Goal: Task Accomplishment & Management: Complete application form

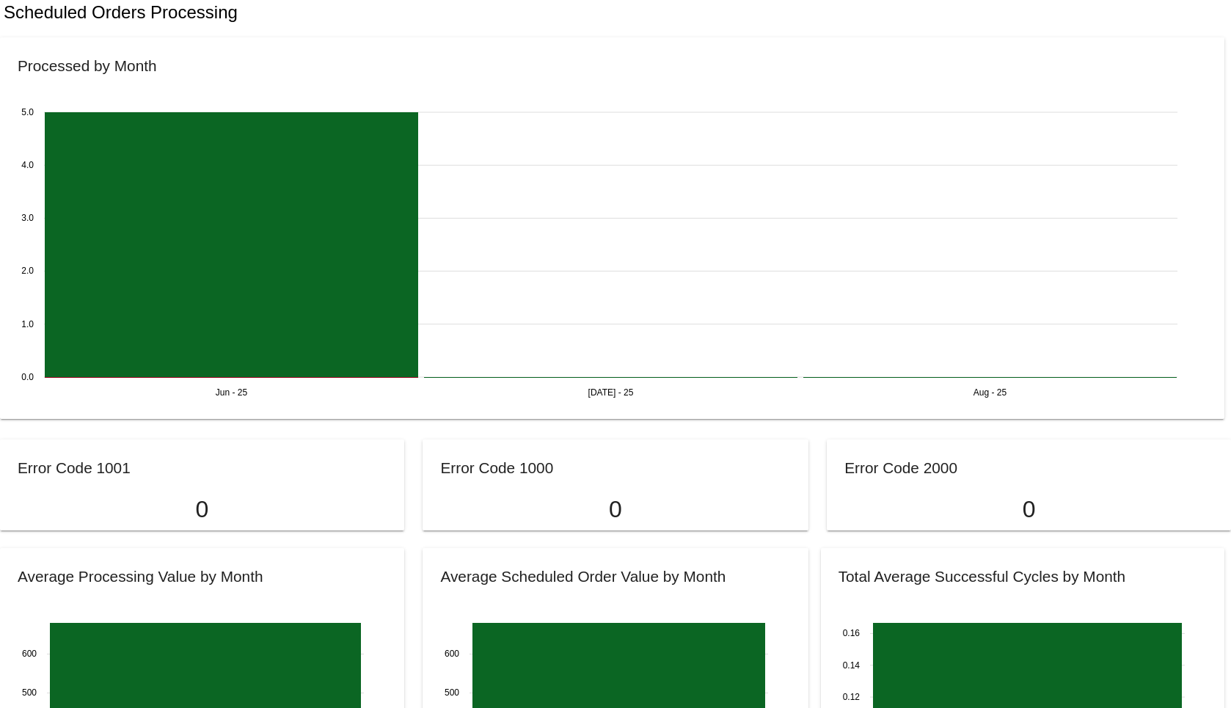
scroll to position [971, 0]
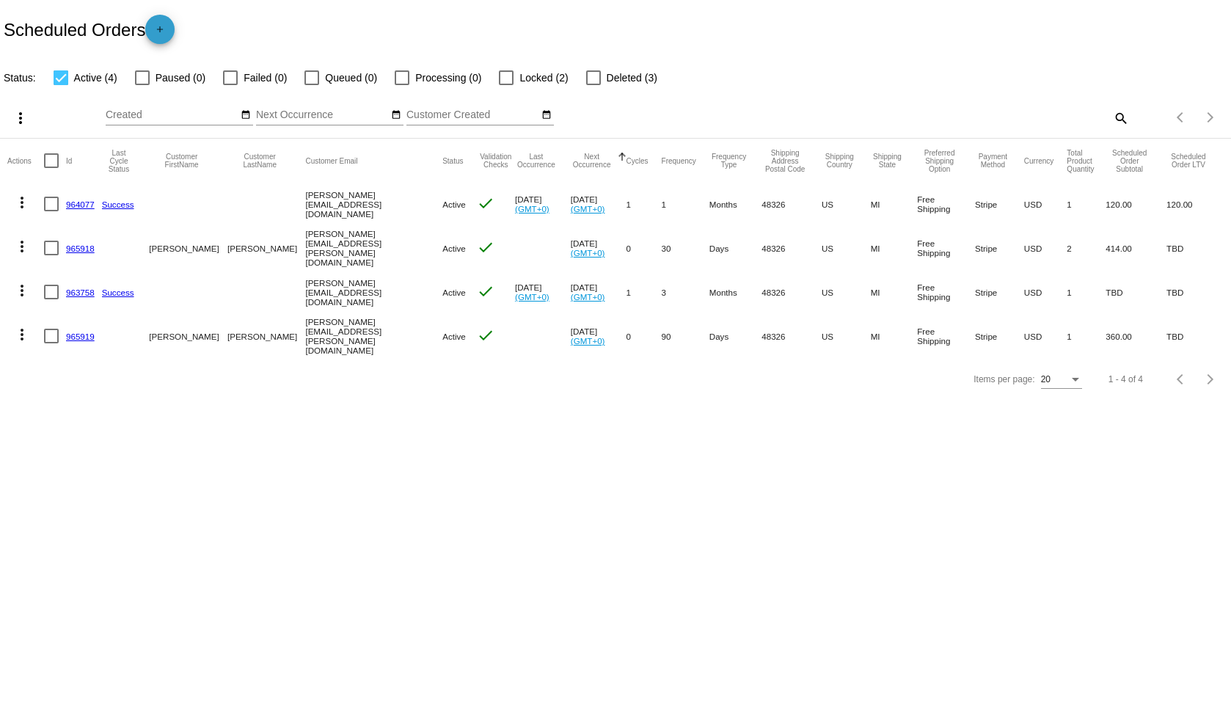
click at [165, 34] on mat-icon "add" at bounding box center [160, 33] width 18 height 18
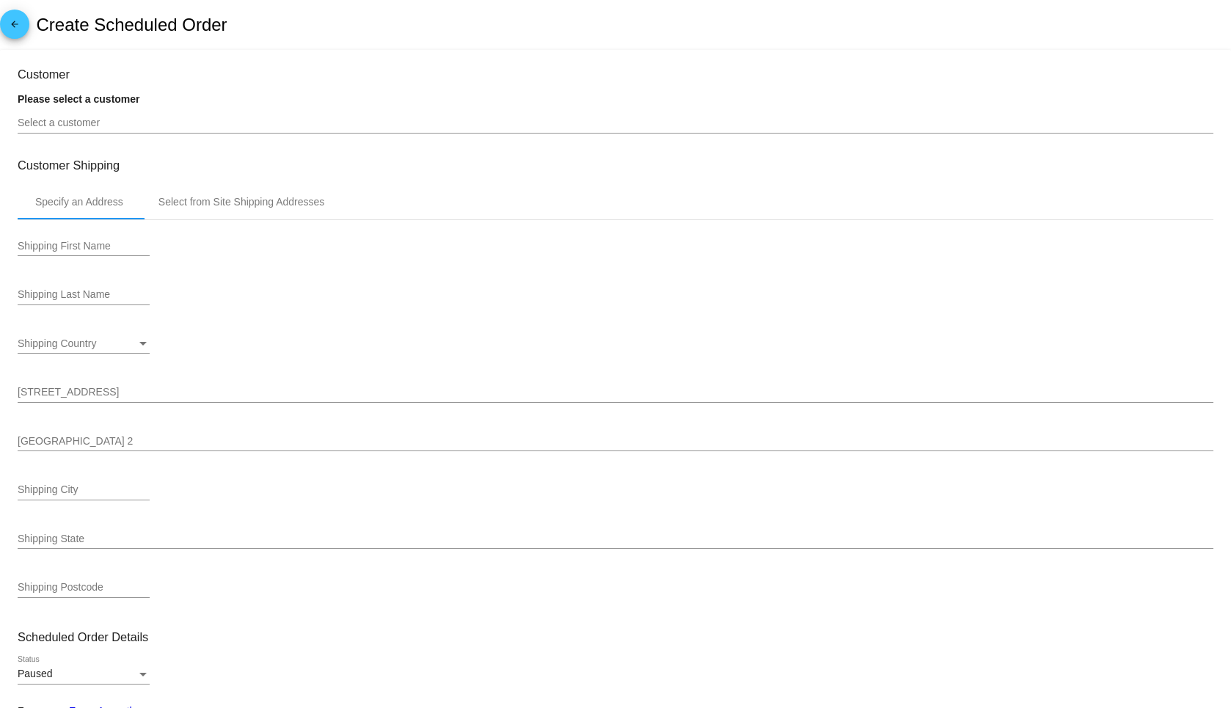
type input "[DATE]"
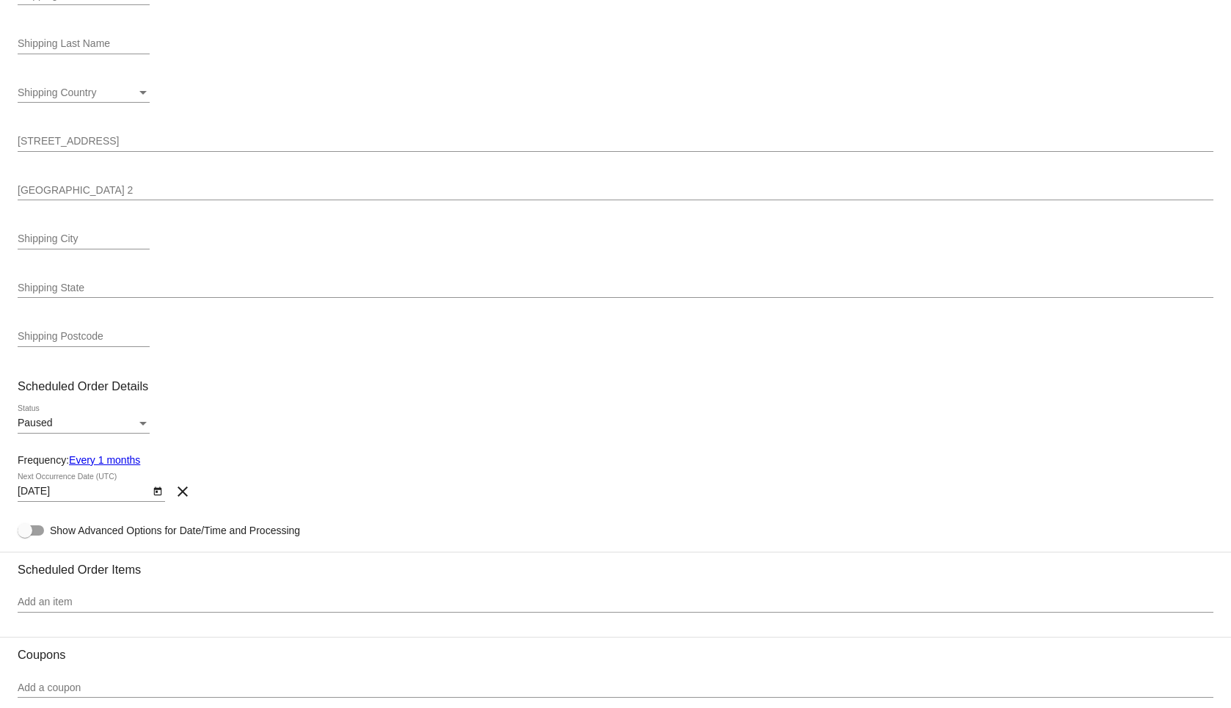
scroll to position [496, 0]
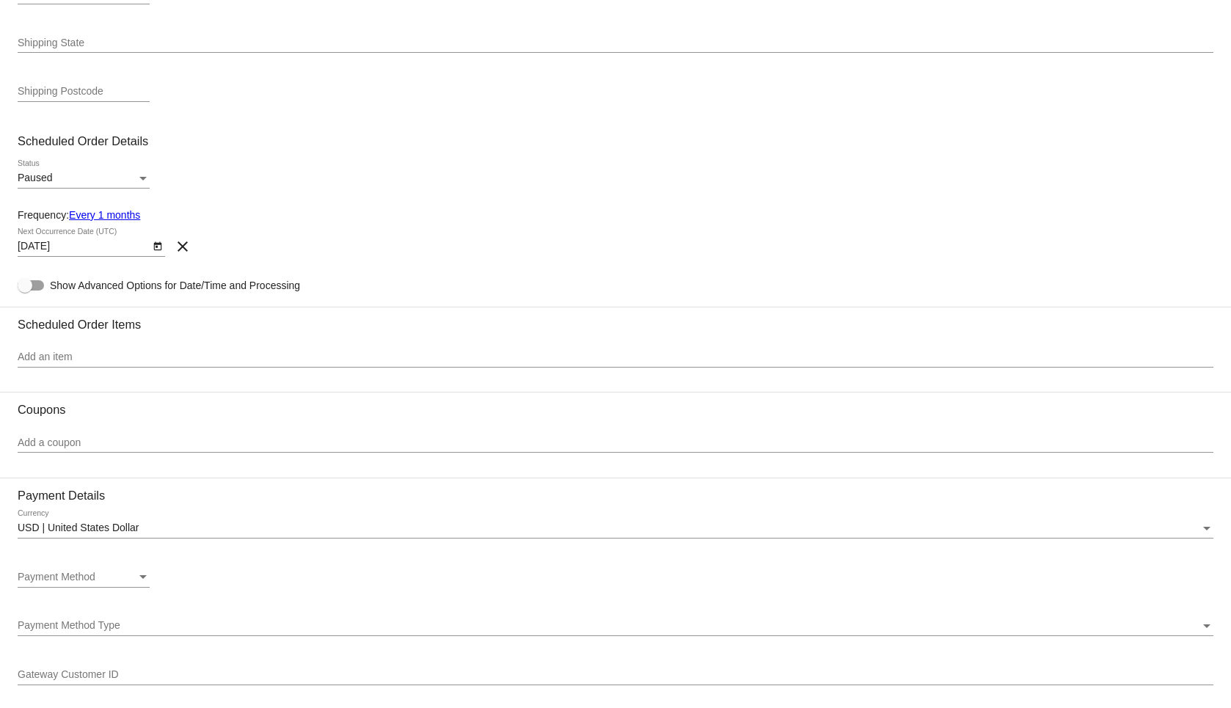
click at [123, 219] on link "Every 1 months" at bounding box center [104, 215] width 71 height 12
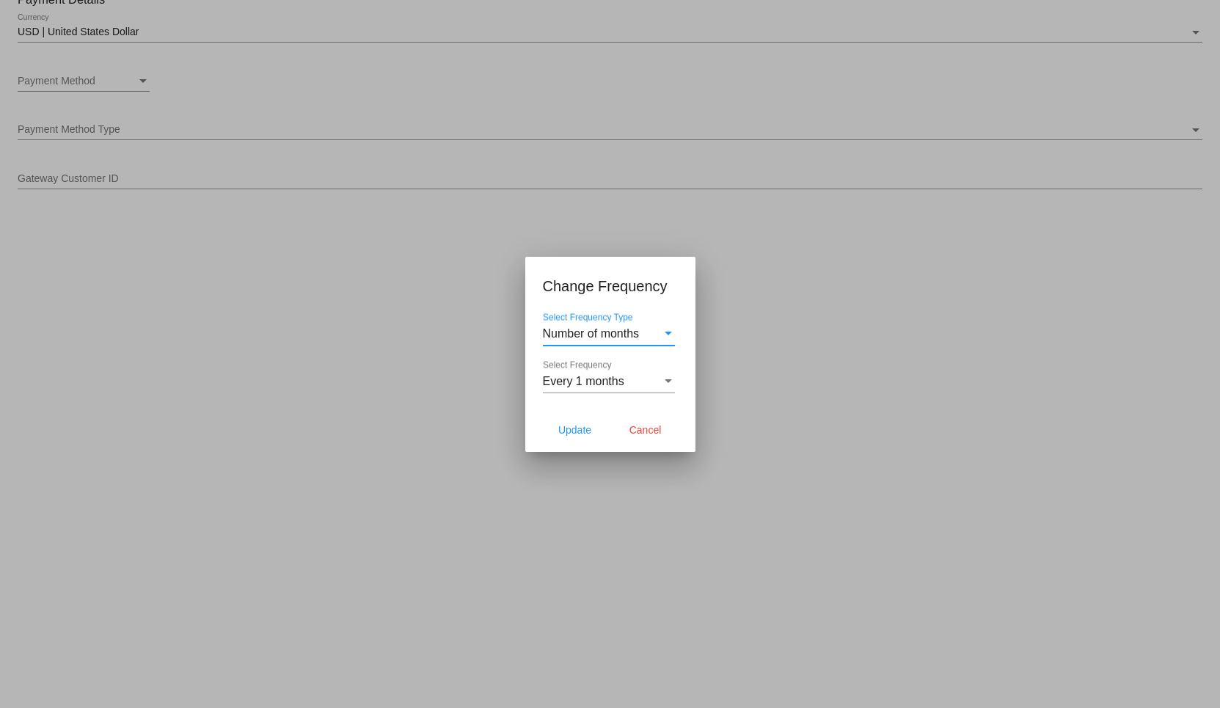
click at [610, 333] on span "Number of months" at bounding box center [591, 333] width 97 height 12
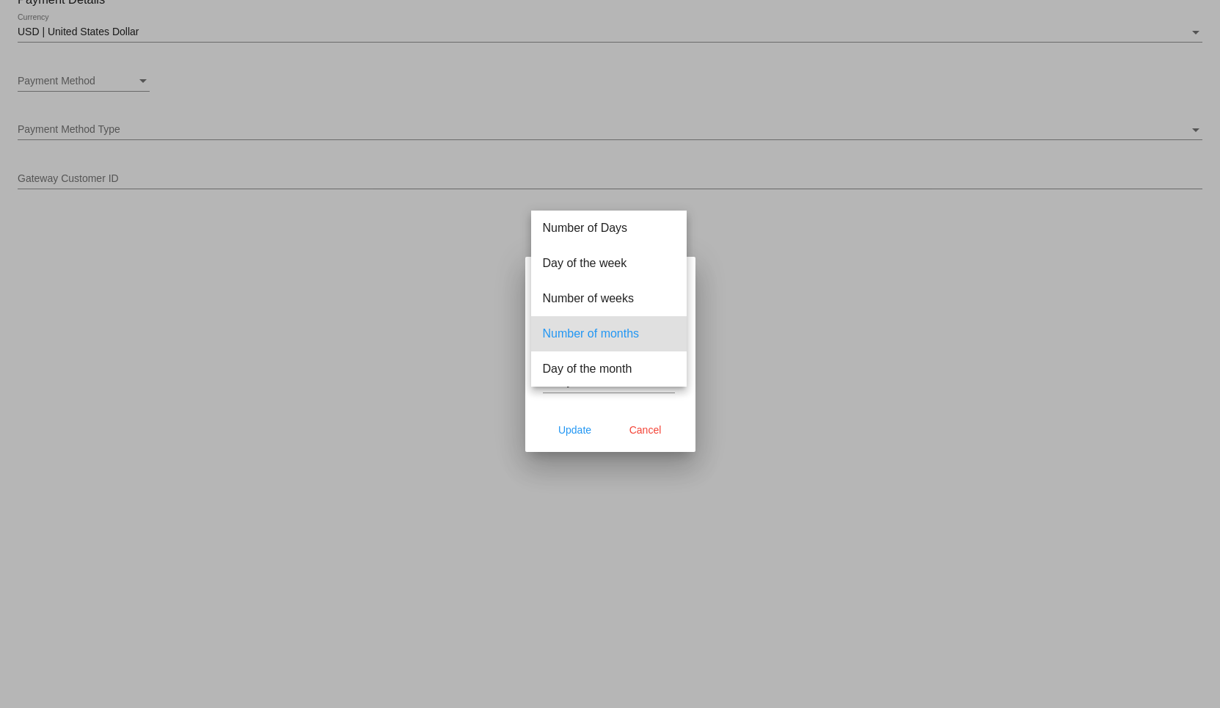
click at [610, 333] on span "Number of months" at bounding box center [609, 333] width 132 height 35
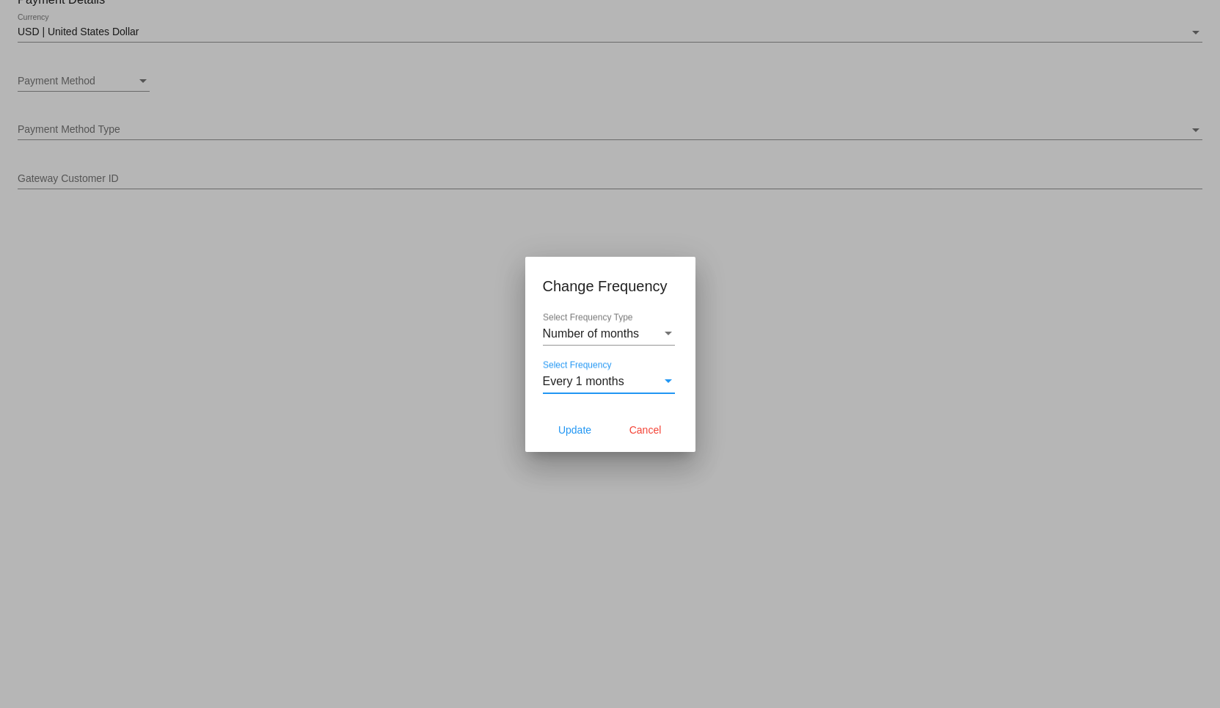
click at [596, 375] on span "Every 1 months" at bounding box center [583, 381] width 81 height 12
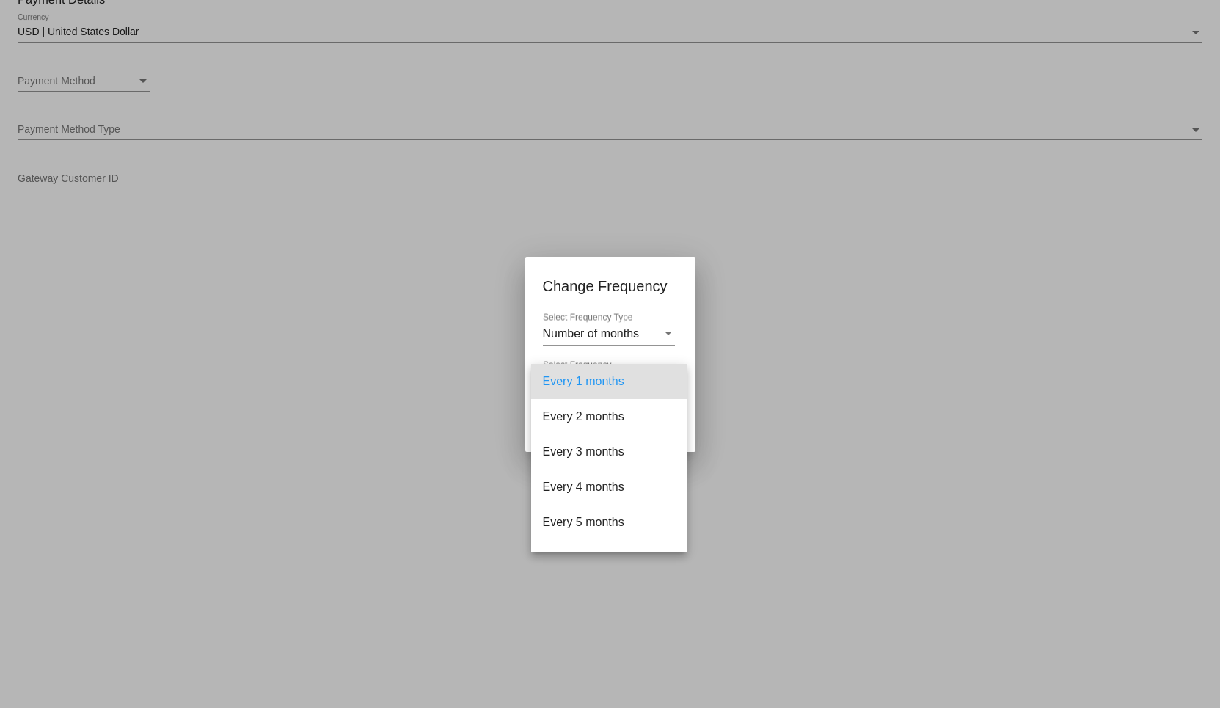
click at [375, 384] on div at bounding box center [610, 354] width 1220 height 708
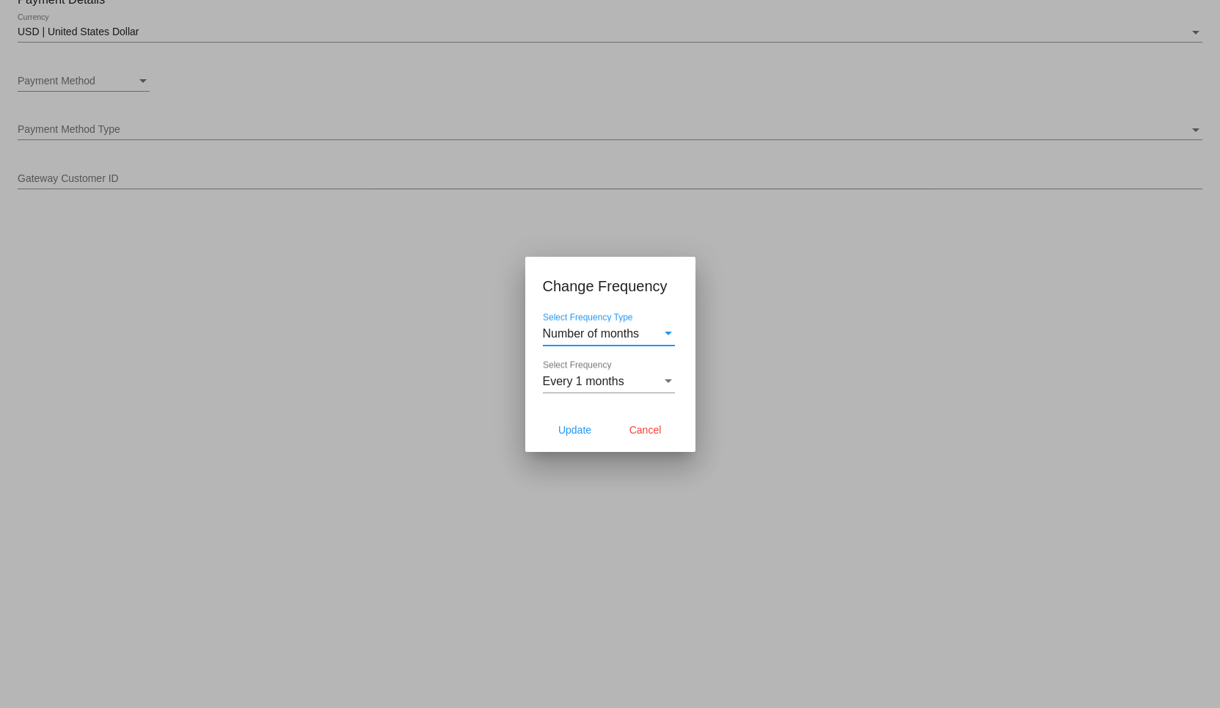
click at [579, 329] on span "Number of months" at bounding box center [591, 333] width 97 height 12
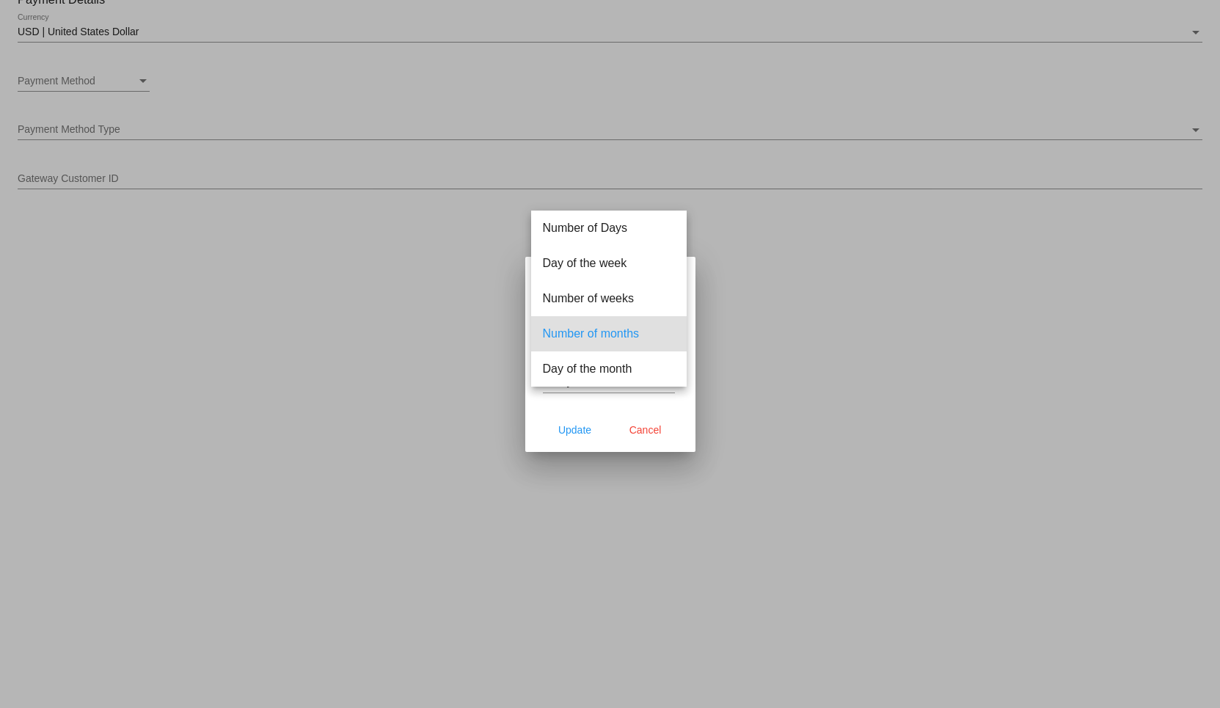
click at [243, 243] on div at bounding box center [610, 354] width 1220 height 708
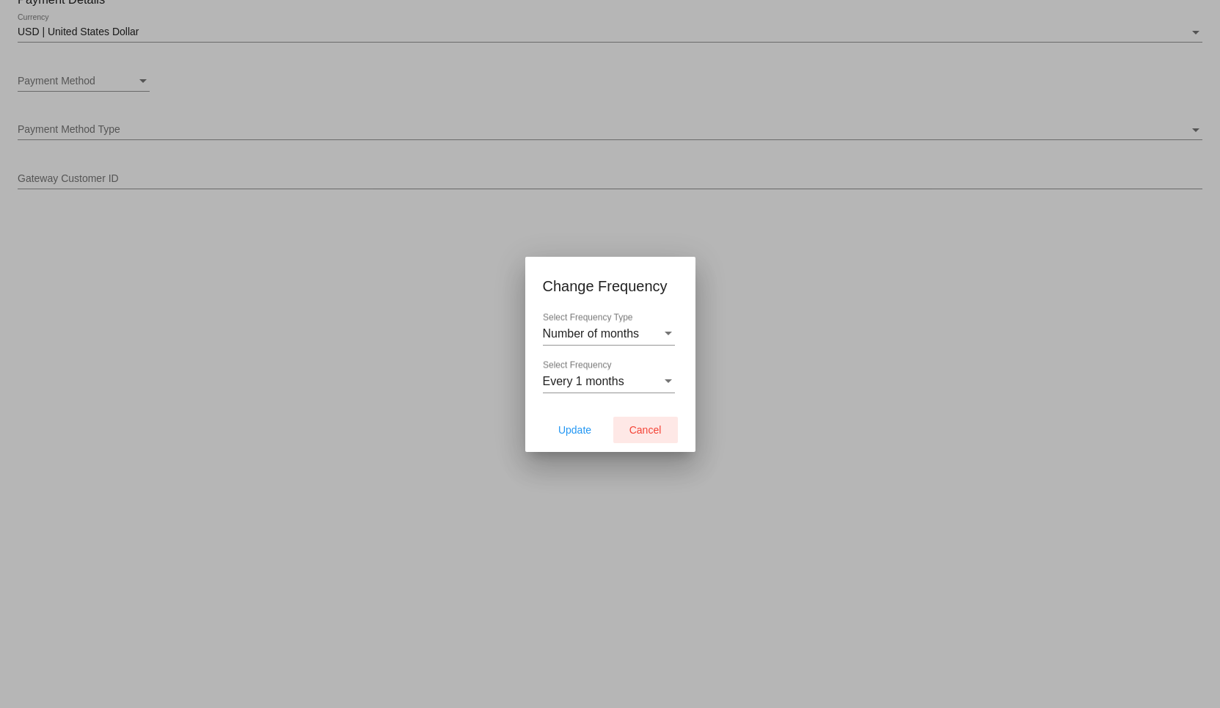
click at [659, 429] on span "Cancel" at bounding box center [645, 430] width 32 height 12
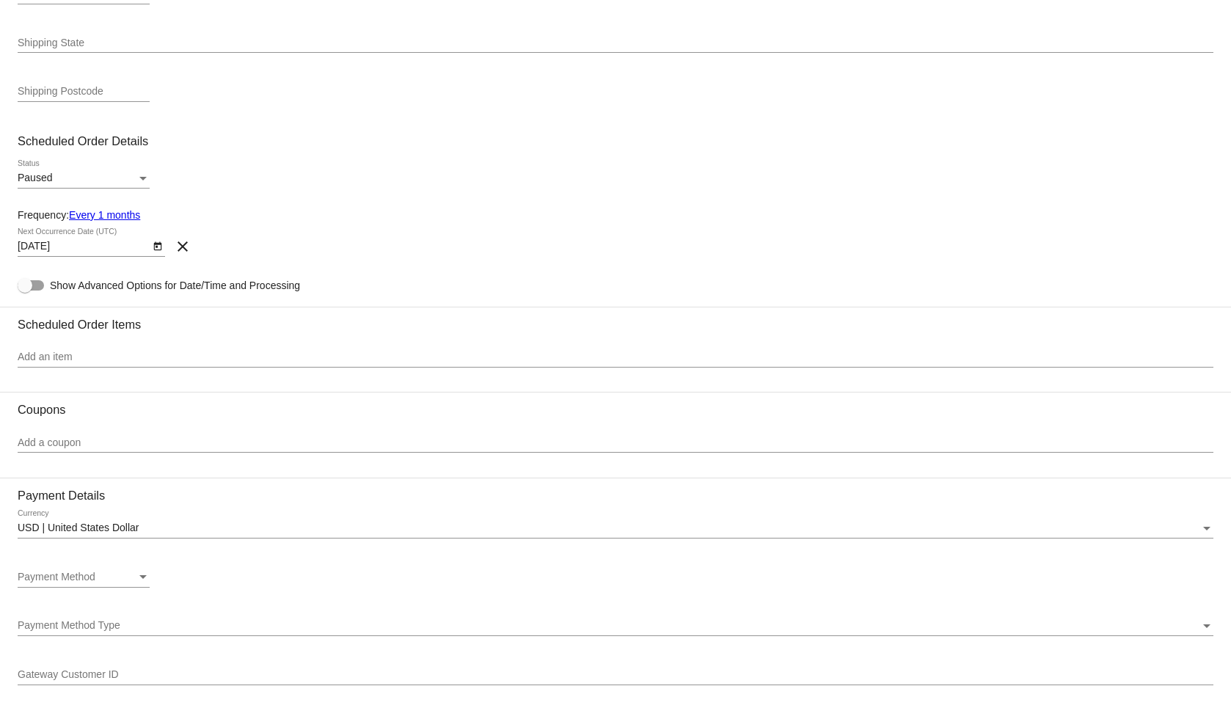
click at [30, 277] on label "Show Advanced Options for Date/Time and Processing" at bounding box center [159, 285] width 282 height 18
click at [25, 290] on input "Show Advanced Options for Date/Time and Processing" at bounding box center [24, 290] width 1 height 1
checkbox input "true"
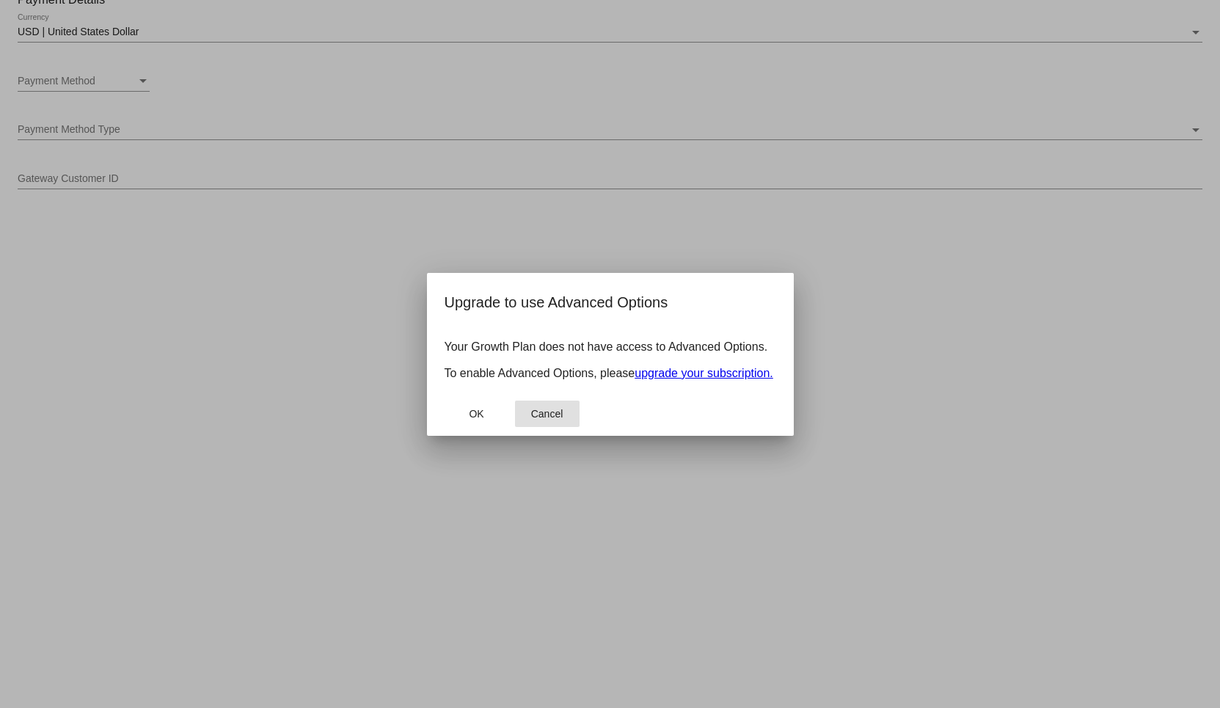
click at [526, 425] on button "Cancel" at bounding box center [547, 413] width 65 height 26
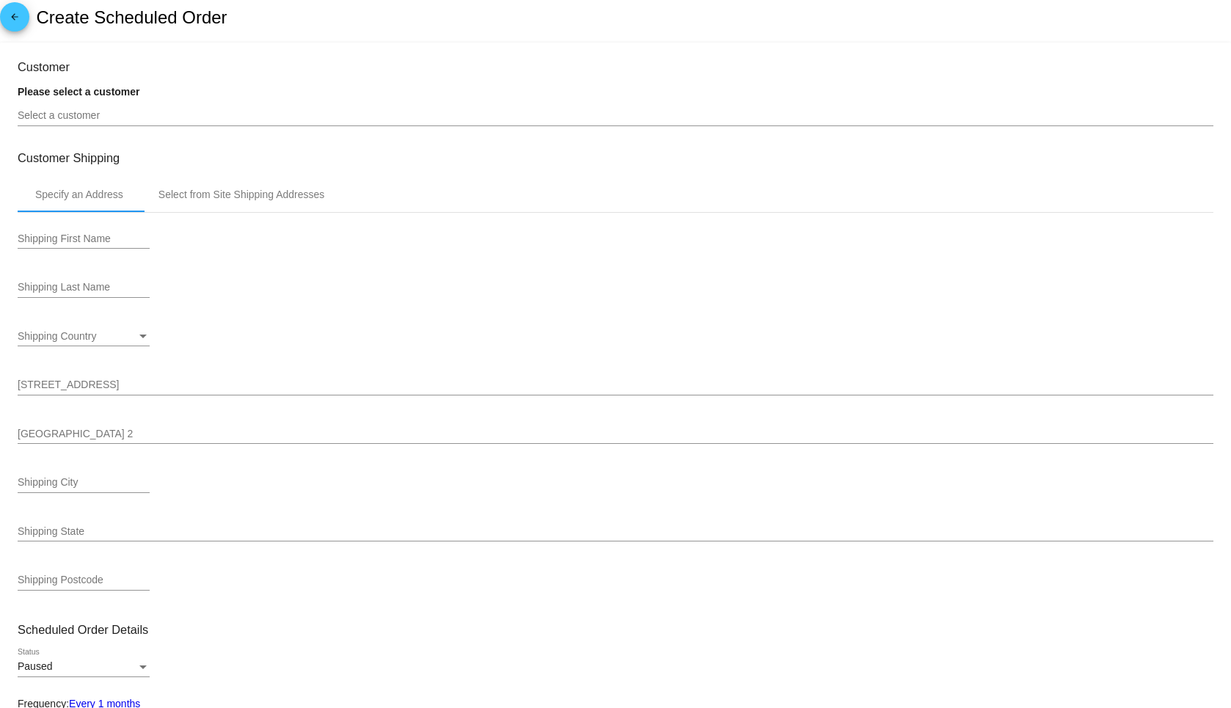
scroll to position [0, 0]
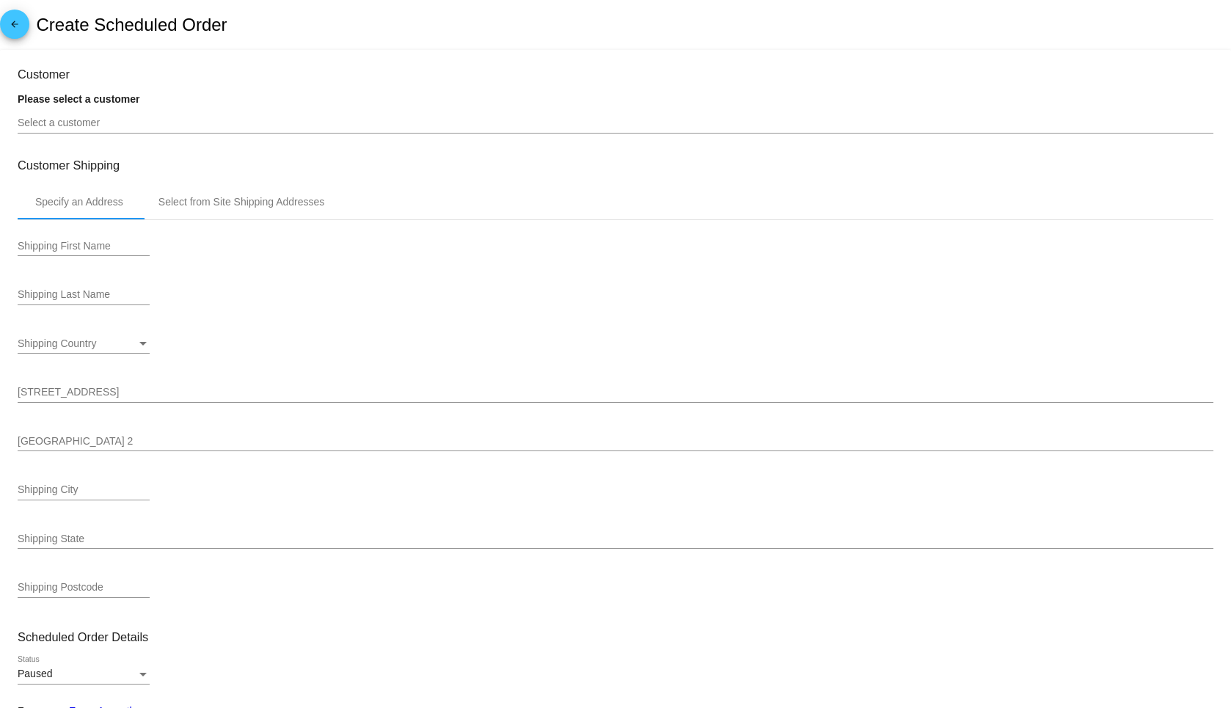
click at [853, 342] on div "Shipping Country Shipping Country" at bounding box center [615, 346] width 1195 height 42
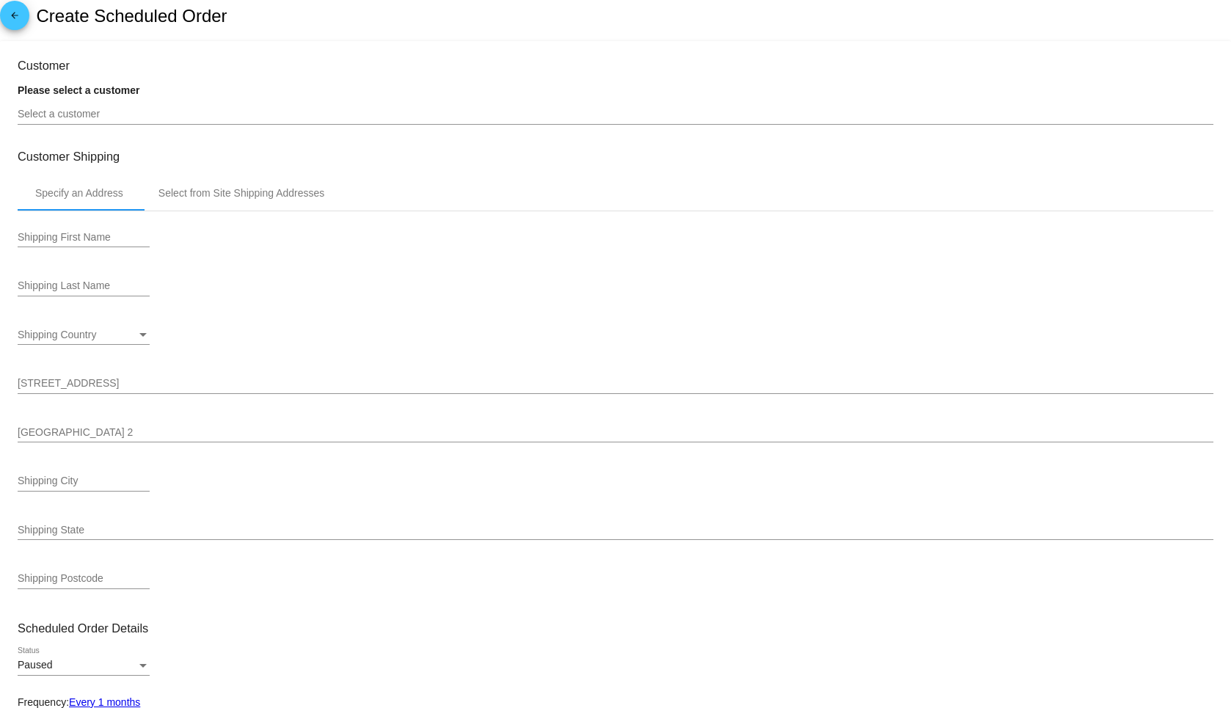
scroll to position [9, 0]
